Goal: Transaction & Acquisition: Purchase product/service

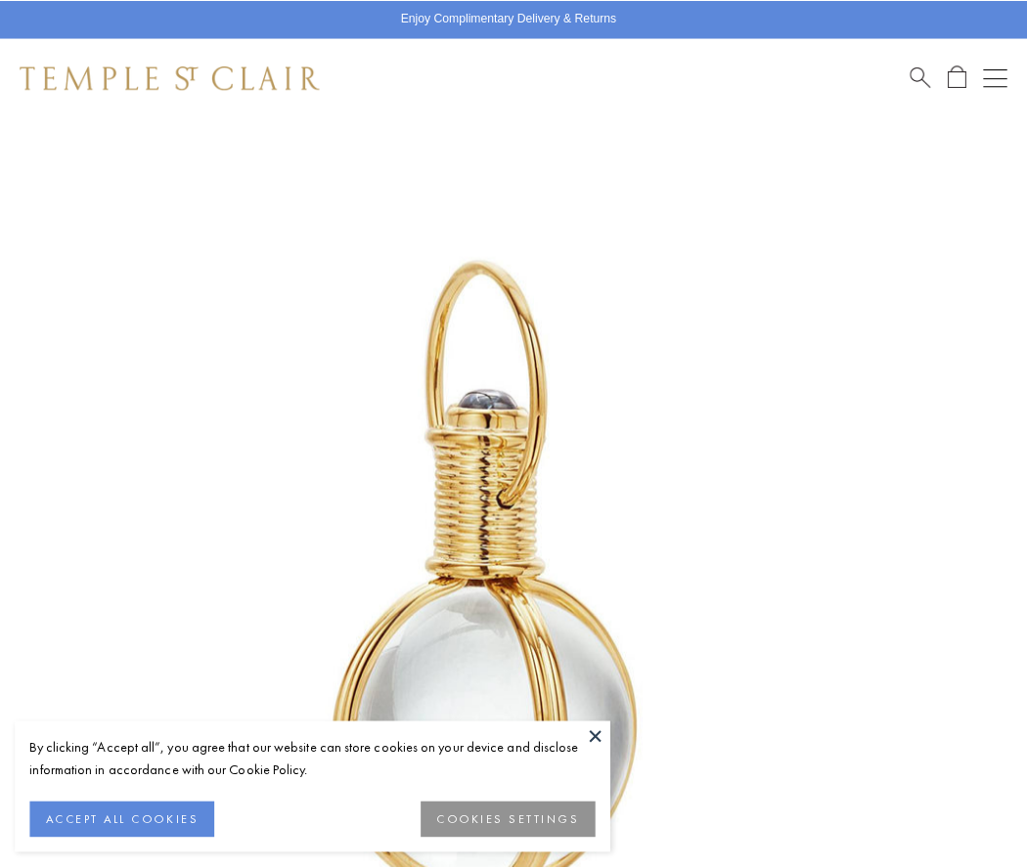
scroll to position [507, 0]
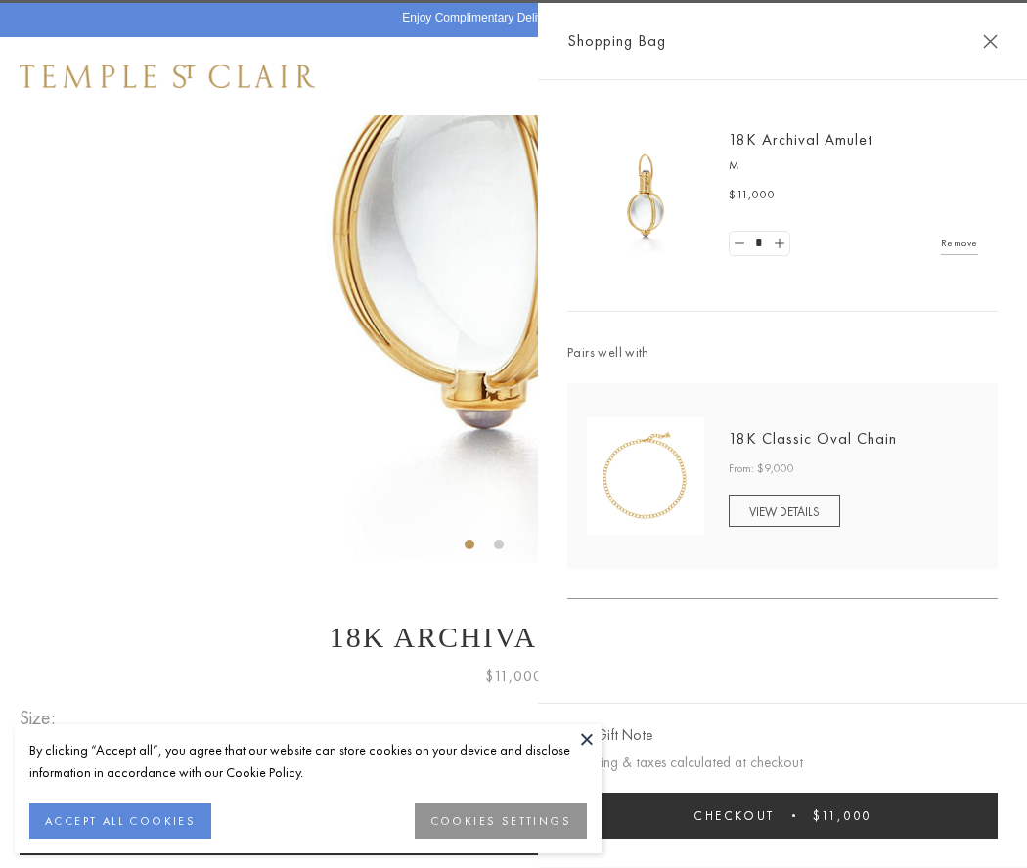
click at [782, 816] on button "Checkout $11,000" at bounding box center [782, 816] width 430 height 46
